Goal: Transaction & Acquisition: Book appointment/travel/reservation

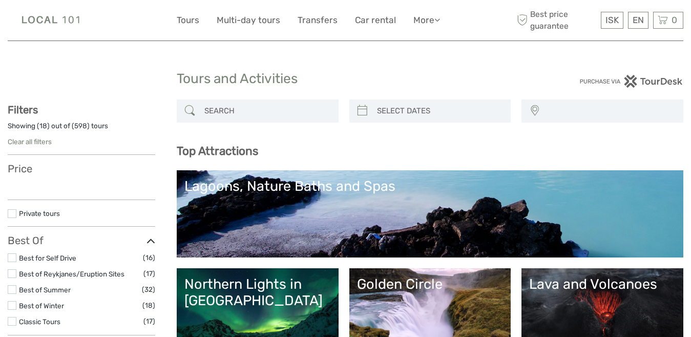
select select
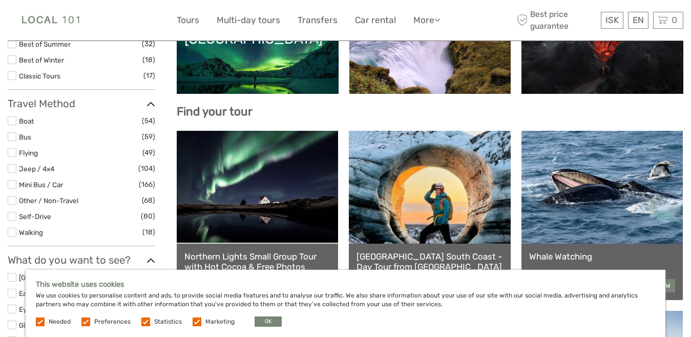
scroll to position [52, 0]
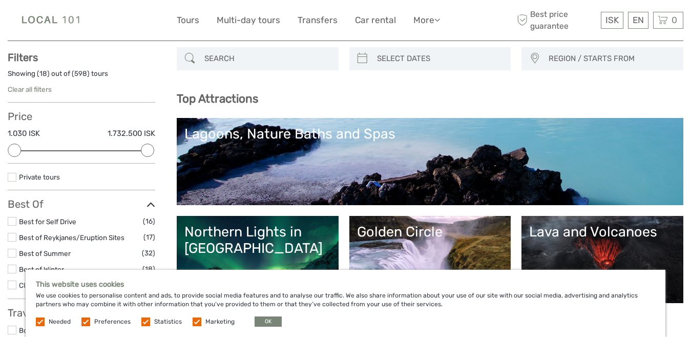
click at [251, 55] on input "search" at bounding box center [266, 59] width 133 height 18
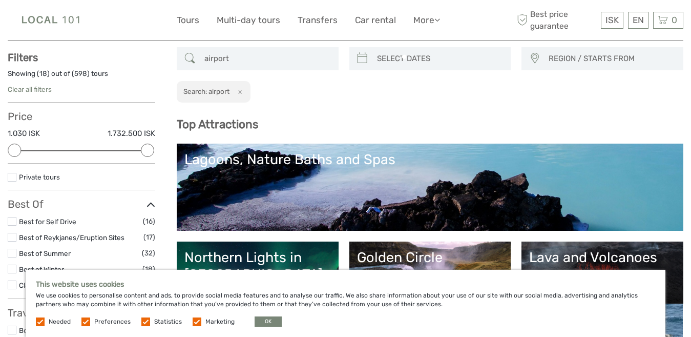
scroll to position [58, 0]
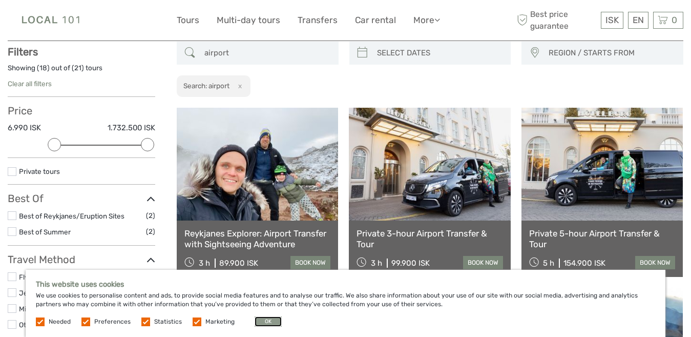
click at [264, 319] on button "OK" at bounding box center [268, 321] width 27 height 10
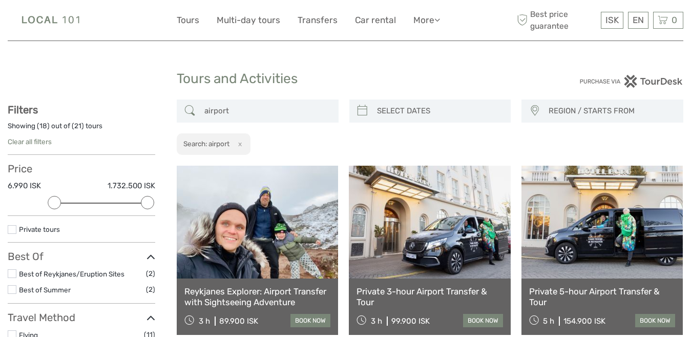
click at [253, 110] on input "airport" at bounding box center [266, 111] width 133 height 18
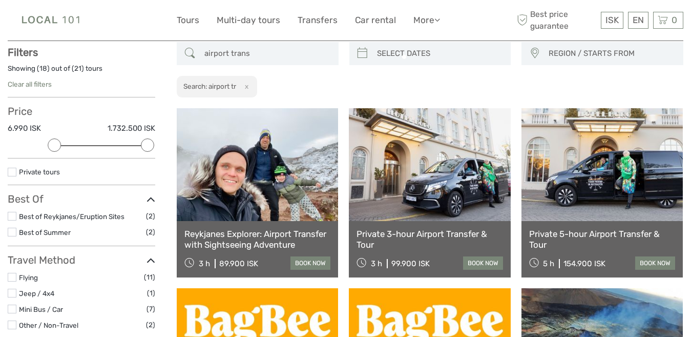
scroll to position [58, 0]
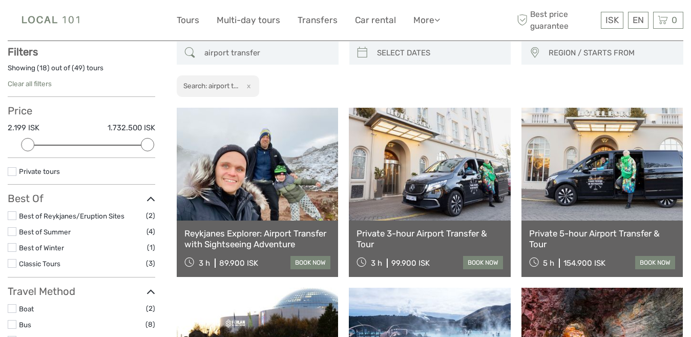
click at [276, 57] on input "airport transfer" at bounding box center [266, 53] width 133 height 18
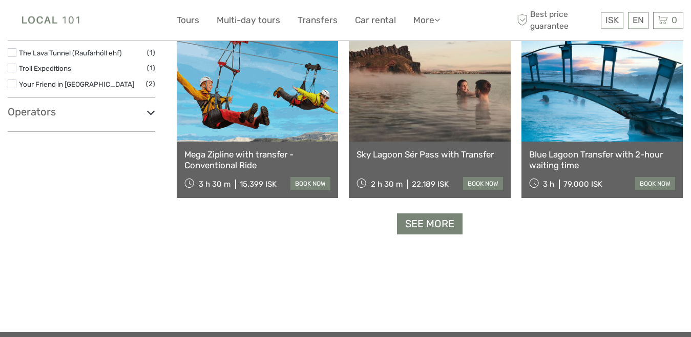
scroll to position [1051, 0]
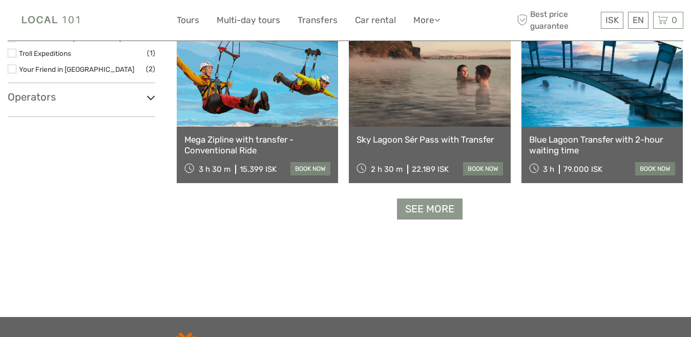
type input "airport transfer"
click at [442, 207] on link "See more" at bounding box center [430, 208] width 66 height 21
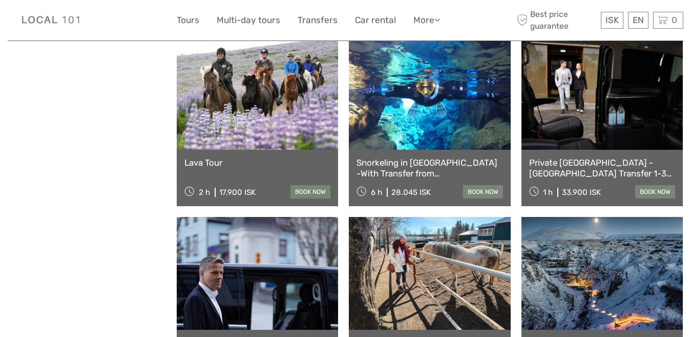
scroll to position [1156, 0]
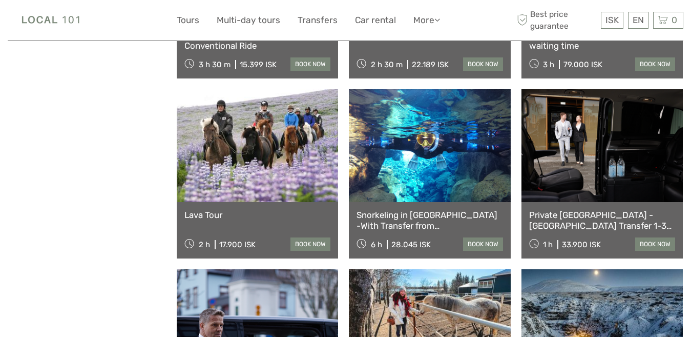
click at [577, 137] on link at bounding box center [602, 145] width 161 height 113
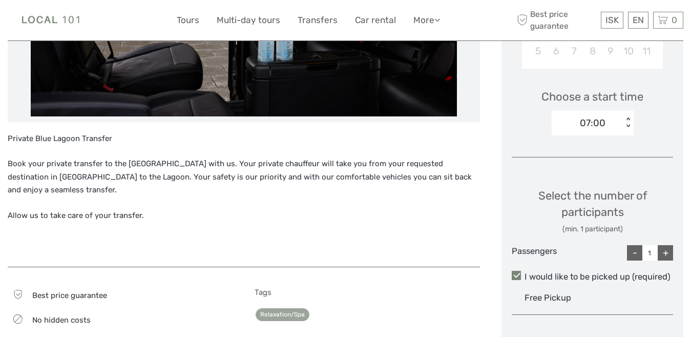
scroll to position [418, 0]
